Goal: Find specific page/section: Find specific page/section

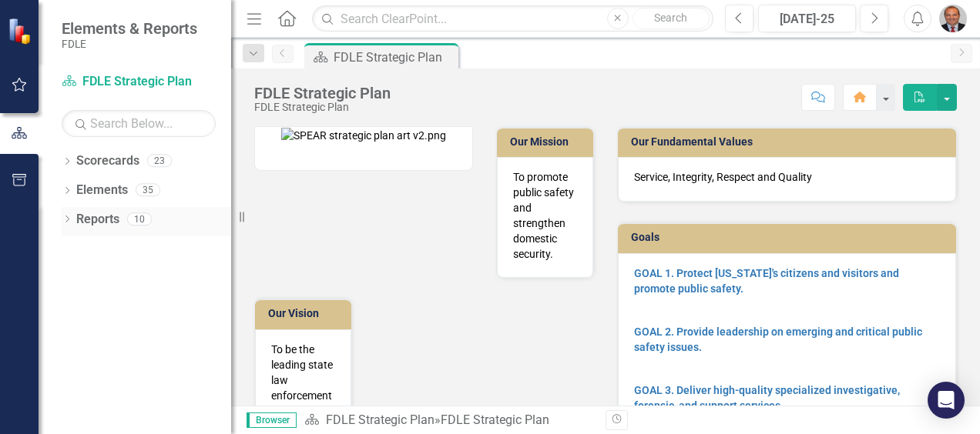
click at [67, 219] on icon "Dropdown" at bounding box center [67, 220] width 11 height 8
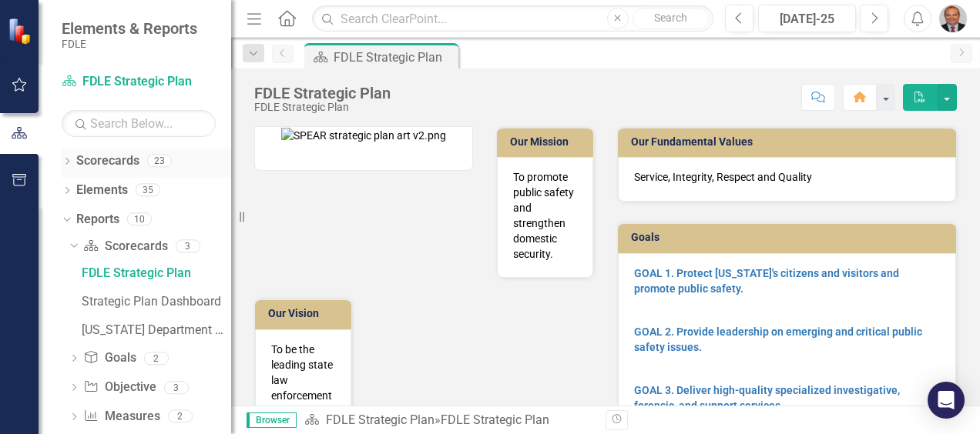
click at [67, 160] on icon "Dropdown" at bounding box center [67, 163] width 11 height 8
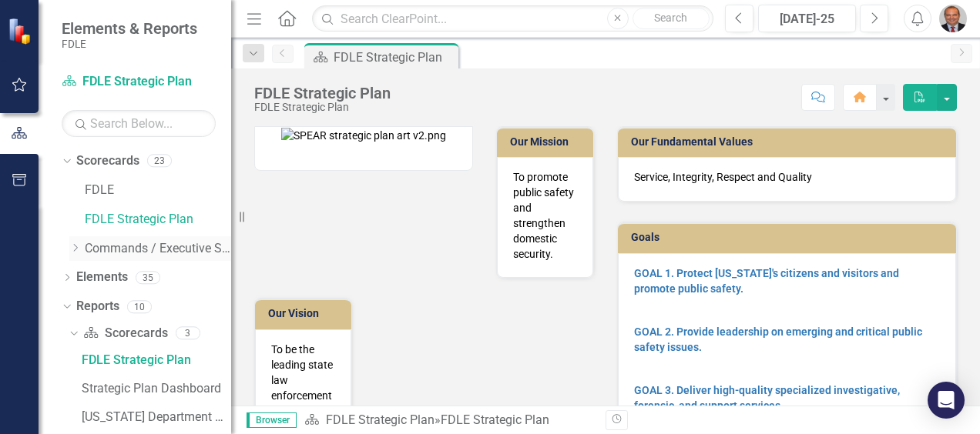
click at [73, 246] on icon "Dropdown" at bounding box center [75, 247] width 12 height 9
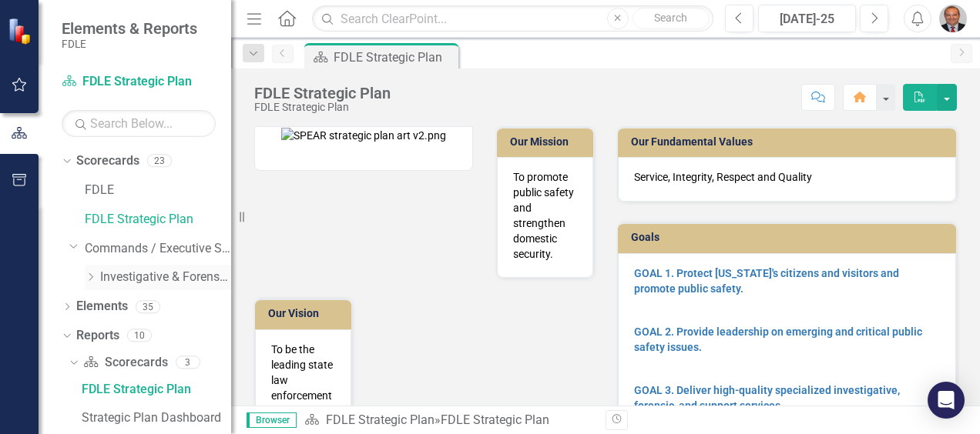
click at [92, 276] on icon at bounding box center [91, 277] width 4 height 8
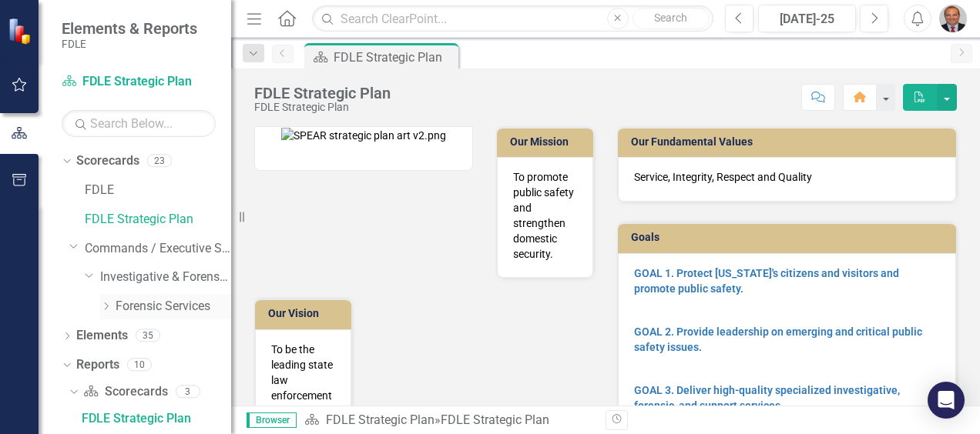
click at [104, 302] on icon "Dropdown" at bounding box center [106, 306] width 12 height 9
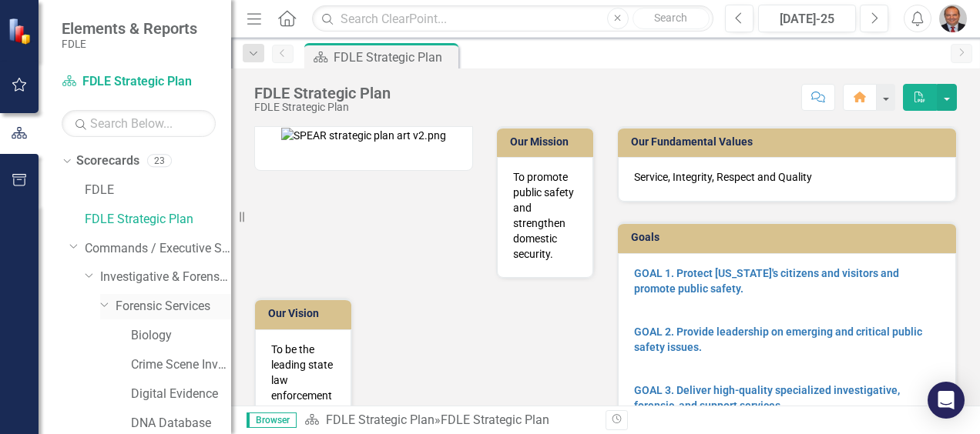
click at [149, 303] on link "Forensic Services" at bounding box center [174, 307] width 116 height 18
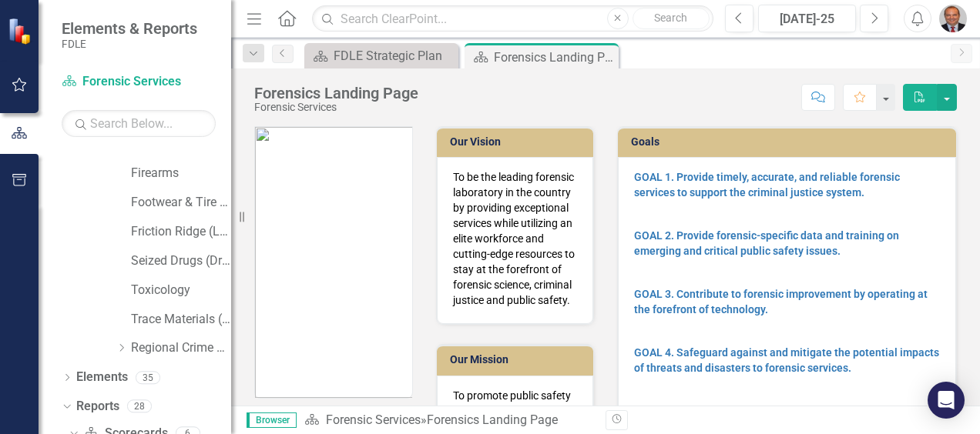
scroll to position [346, 0]
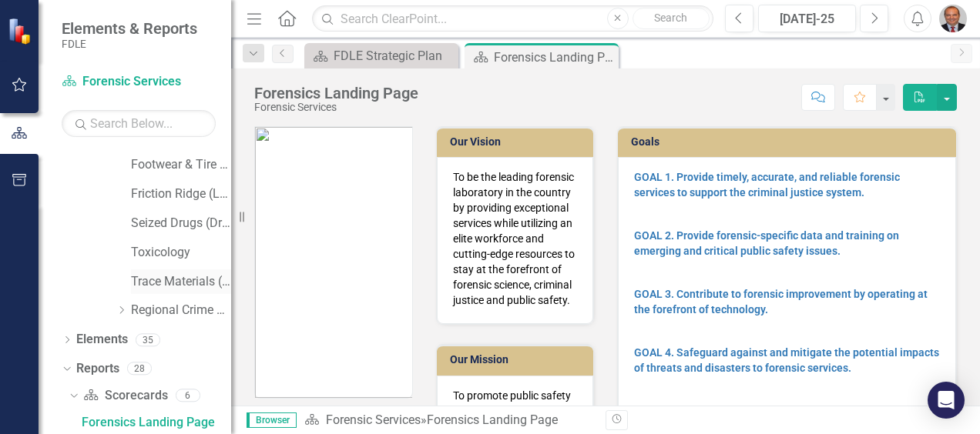
drag, startPoint x: 231, startPoint y: 276, endPoint x: 189, endPoint y: 283, distance: 42.2
click at [190, 283] on div "Elements & Reports FDLE Scorecard Forensic Services Search Dropdown Scorecards …" at bounding box center [115, 217] width 231 height 434
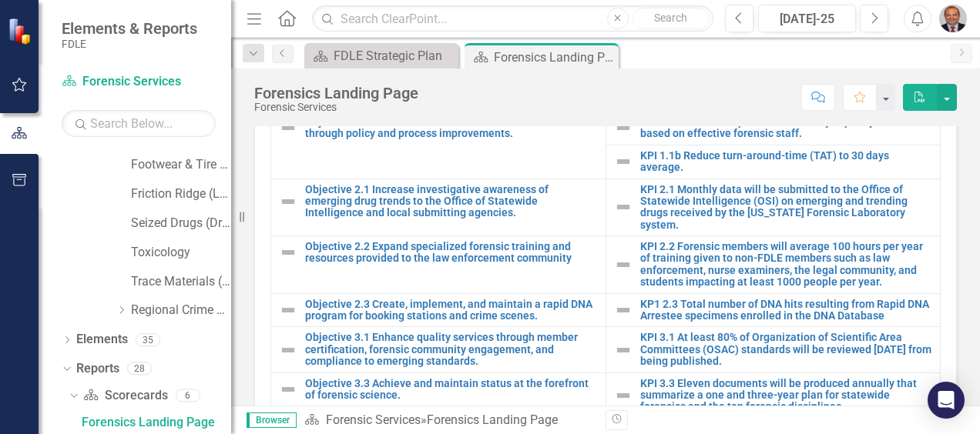
scroll to position [693, 0]
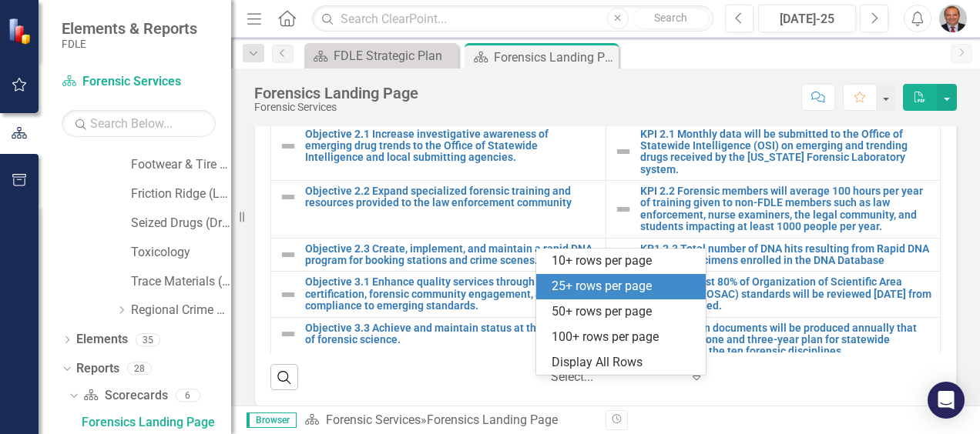
click at [688, 384] on icon "Expand" at bounding box center [695, 377] width 15 height 12
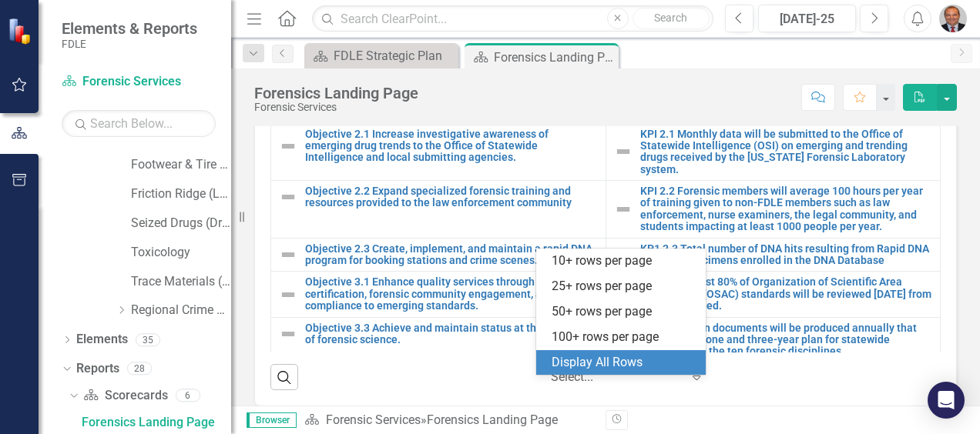
click at [644, 365] on div "Display All Rows" at bounding box center [623, 363] width 145 height 18
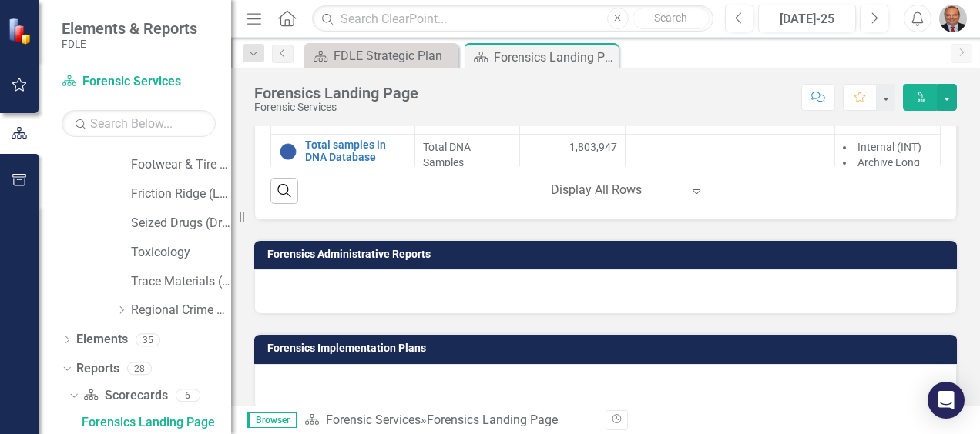
scroll to position [1349, 0]
